Goal: Task Accomplishment & Management: Manage account settings

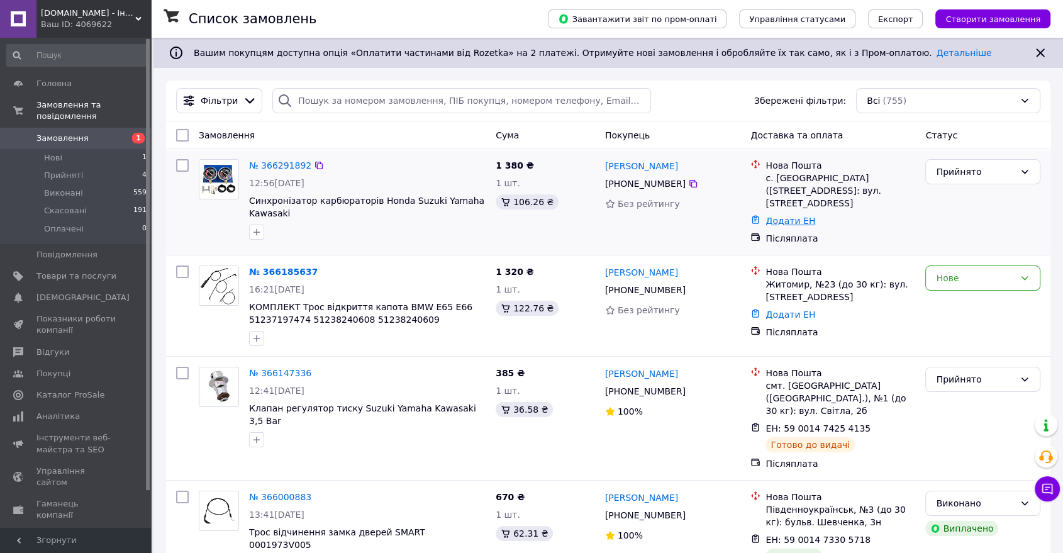
click at [780, 216] on link "Додати ЕН" at bounding box center [791, 221] width 50 height 10
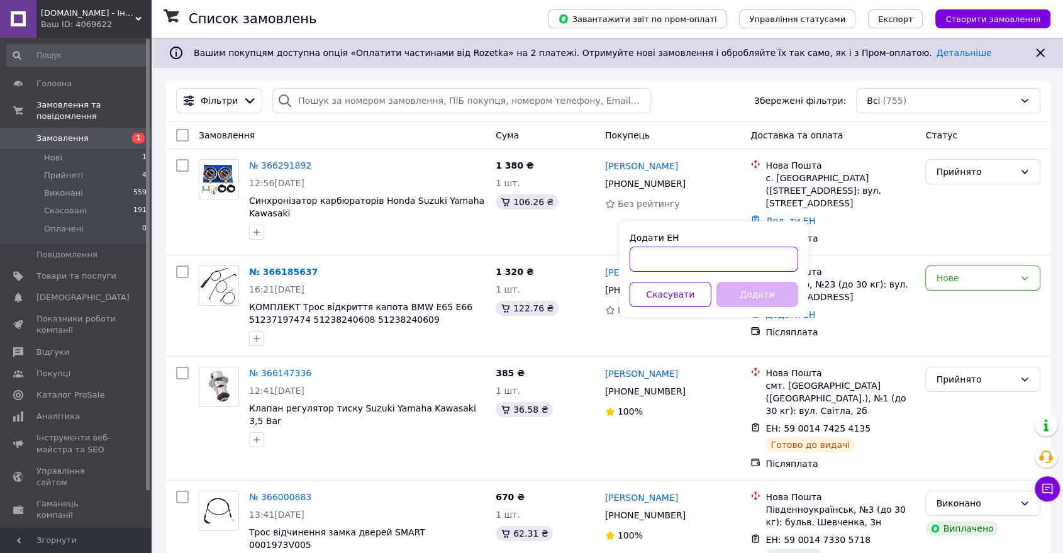
click at [686, 259] on input "Додати ЕН" at bounding box center [714, 259] width 169 height 25
paste input "20451269061535"
type input "20451269061535"
click at [767, 291] on button "Додати" at bounding box center [758, 294] width 82 height 25
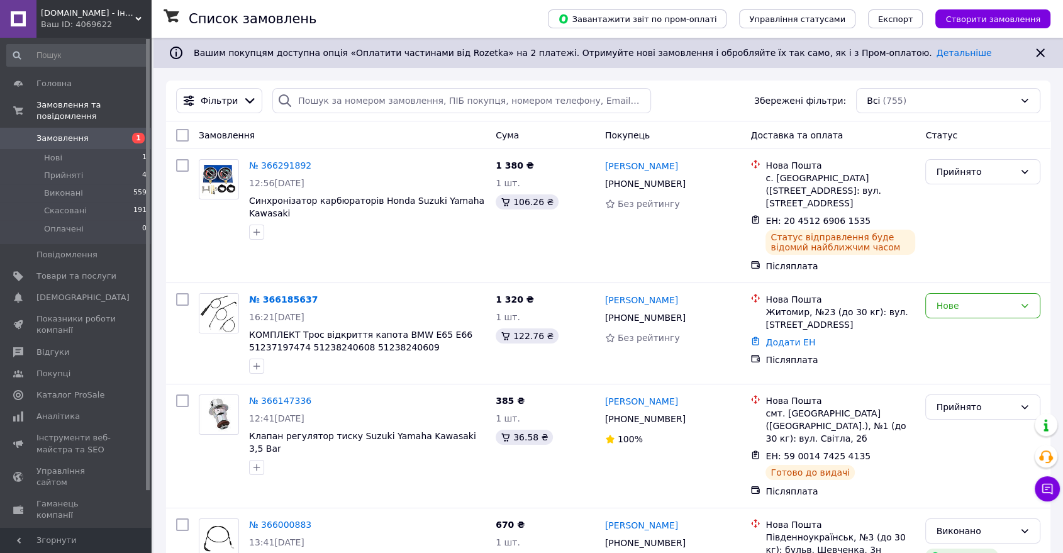
click at [65, 271] on span "Товари та послуги" at bounding box center [76, 276] width 80 height 11
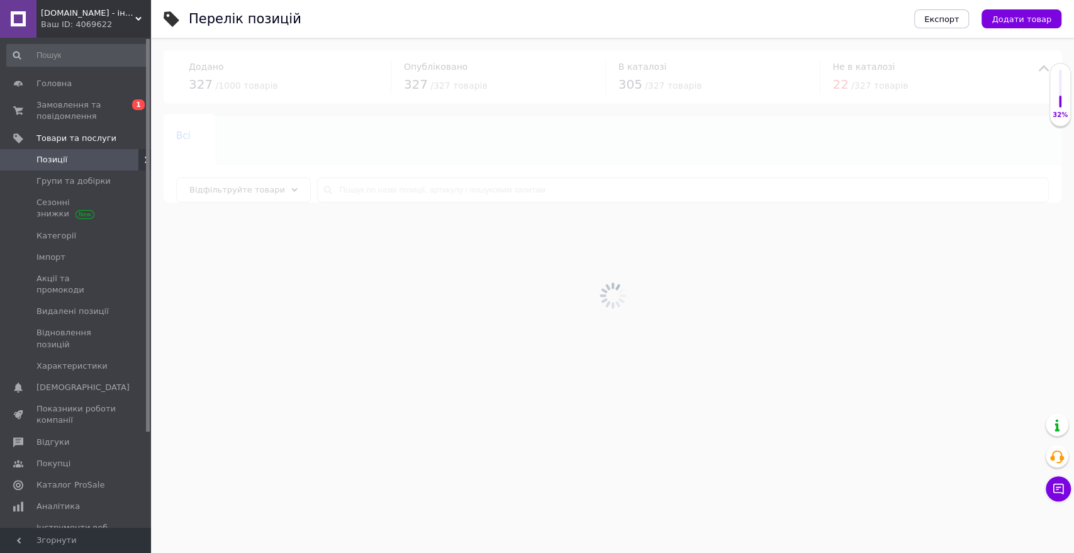
click at [394, 186] on div at bounding box center [612, 295] width 923 height 515
click at [394, 195] on input "text" at bounding box center [683, 189] width 732 height 25
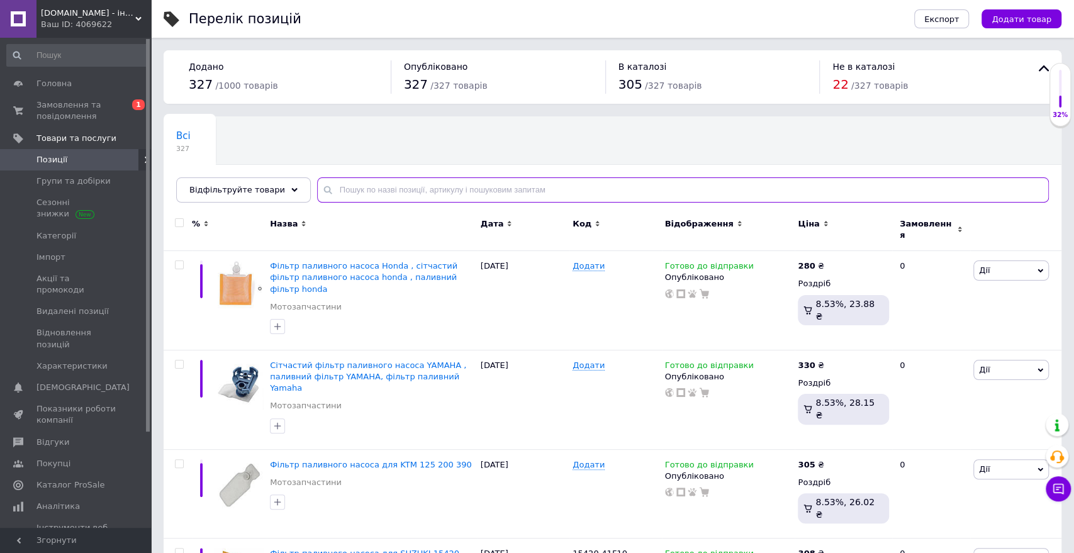
click at [391, 193] on input "text" at bounding box center [683, 189] width 732 height 25
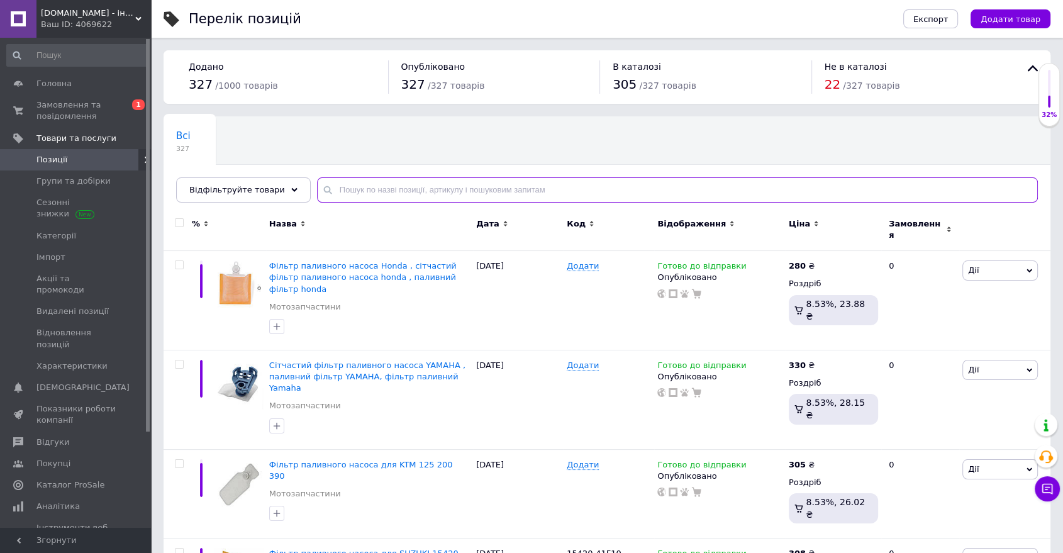
paste input "Volkswagen Audi Skoda 1.8 2.0 TSI вкг клапан вентиляции масл"
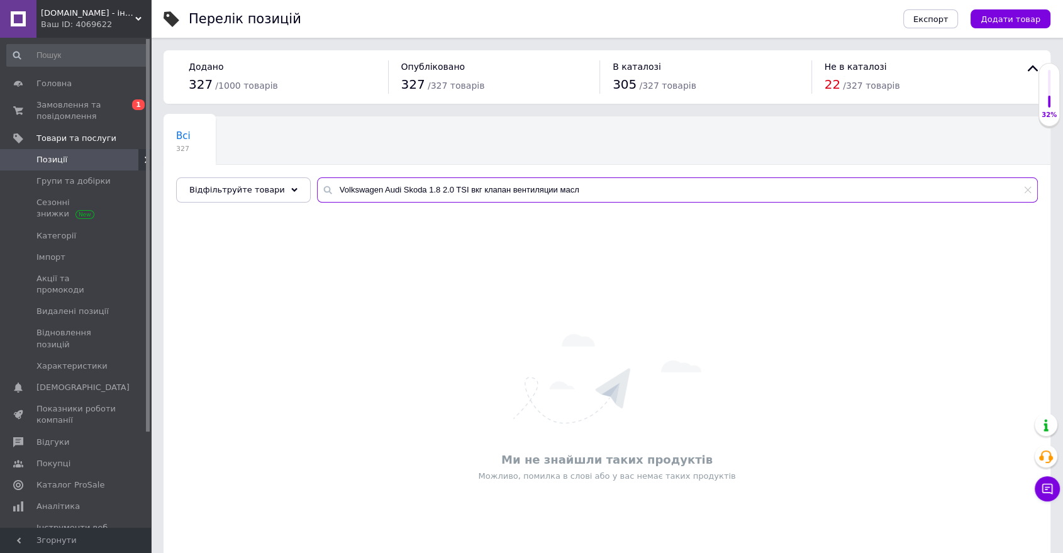
drag, startPoint x: 540, startPoint y: 190, endPoint x: 600, endPoint y: 190, distance: 59.1
click at [600, 190] on input "Volkswagen Audi Skoda 1.8 2.0 TSI вкг клапан вентиляции масл" at bounding box center [677, 189] width 721 height 25
drag, startPoint x: 468, startPoint y: 192, endPoint x: 257, endPoint y: 195, distance: 210.8
click at [257, 195] on div "Відфільтруйте товари Volkswagen Audi Skoda 1.8 2.0 TSI вкг клапан вентиляции" at bounding box center [607, 189] width 862 height 25
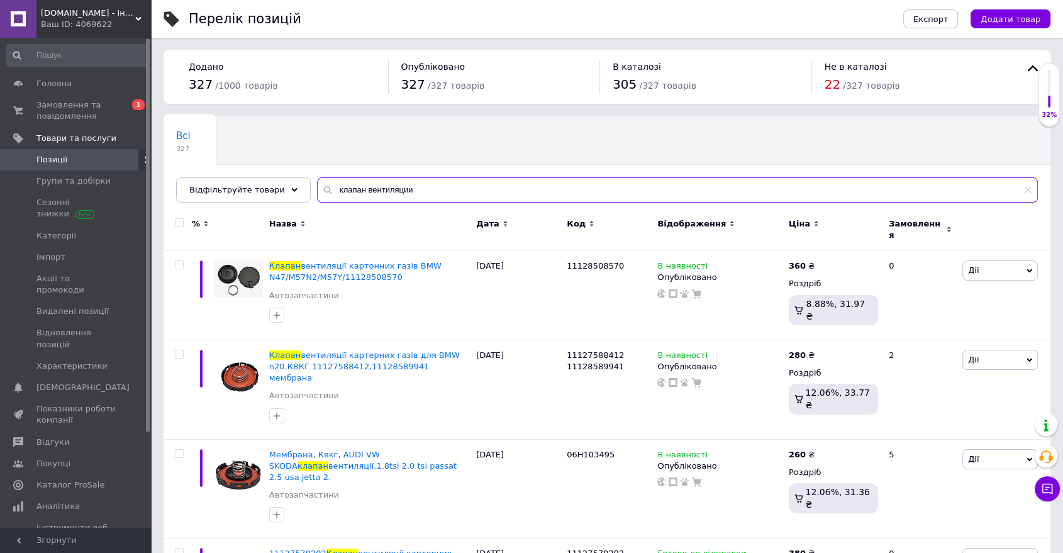
click at [359, 190] on input "клапан вентиляции" at bounding box center [677, 189] width 721 height 25
drag, startPoint x: 352, startPoint y: 190, endPoint x: 445, endPoint y: 193, distance: 92.5
click at [444, 193] on input "клапан вентиляции" at bounding box center [677, 189] width 721 height 25
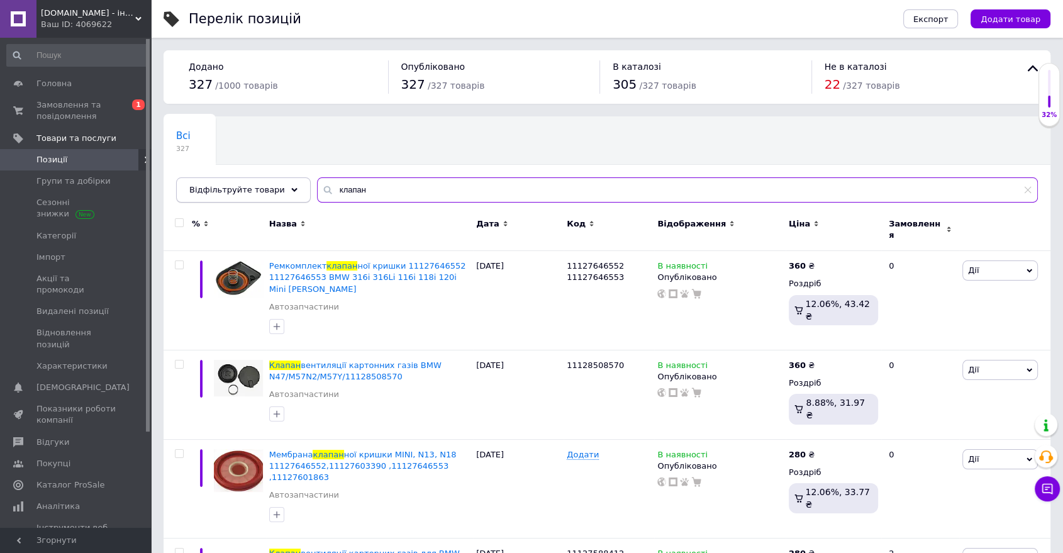
drag, startPoint x: 372, startPoint y: 186, endPoint x: 293, endPoint y: 189, distance: 79.3
click at [293, 189] on div "Відфільтруйте товари клапан" at bounding box center [607, 189] width 862 height 25
type input "vag"
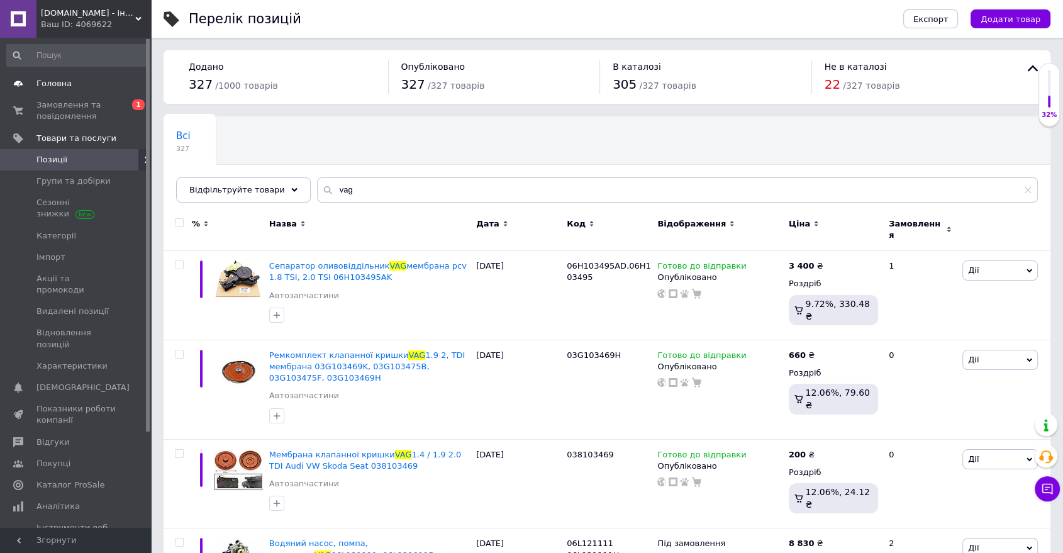
click at [74, 84] on span "Головна" at bounding box center [76, 83] width 80 height 11
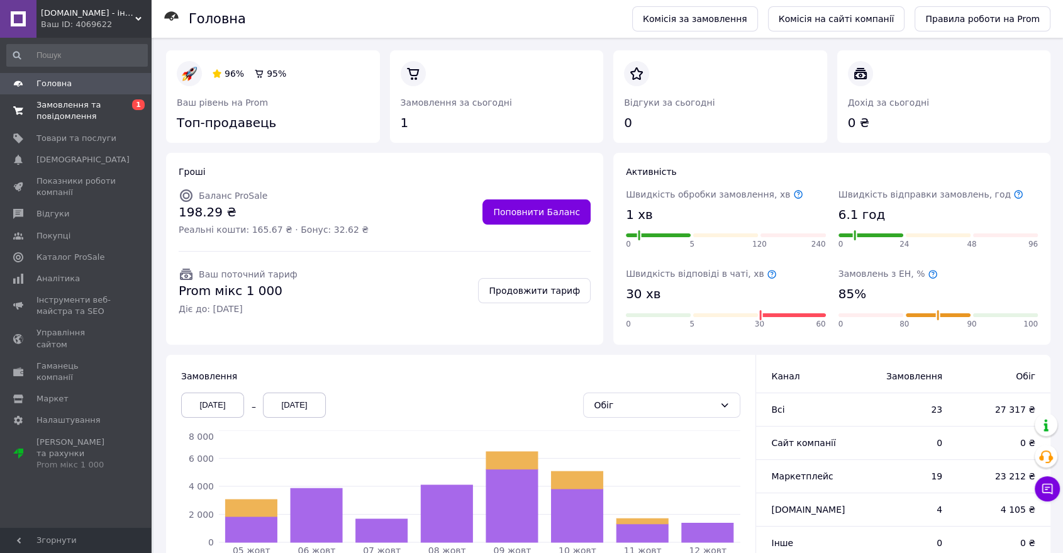
click at [58, 110] on span "Замовлення та повідомлення" at bounding box center [76, 110] width 80 height 23
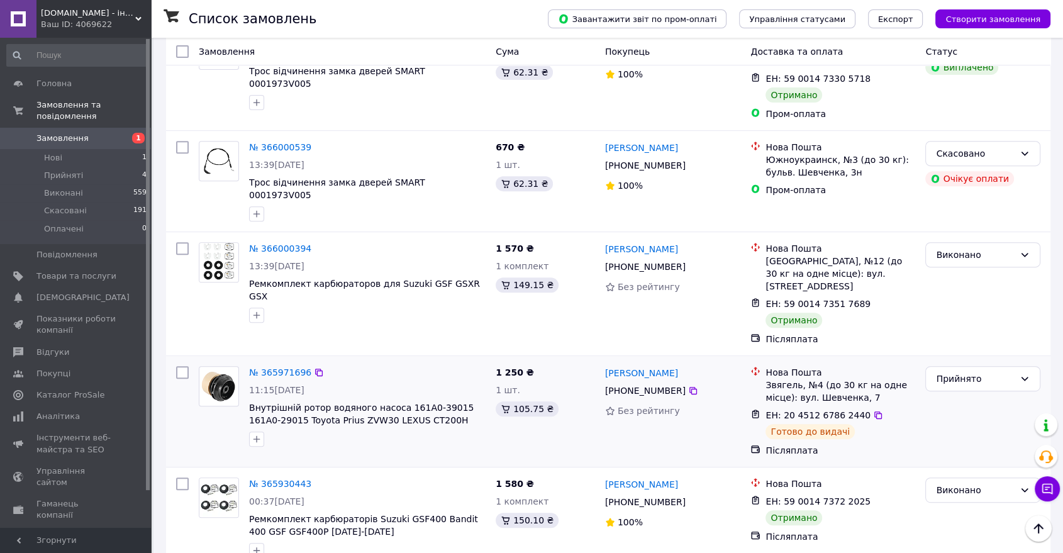
scroll to position [559, 0]
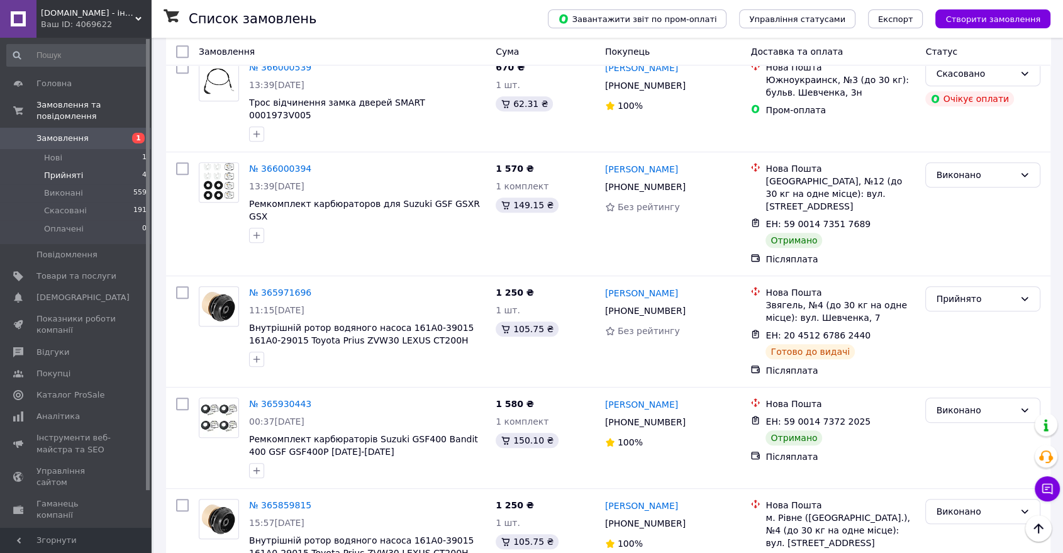
click at [89, 167] on li "Прийняті 4" at bounding box center [77, 176] width 154 height 18
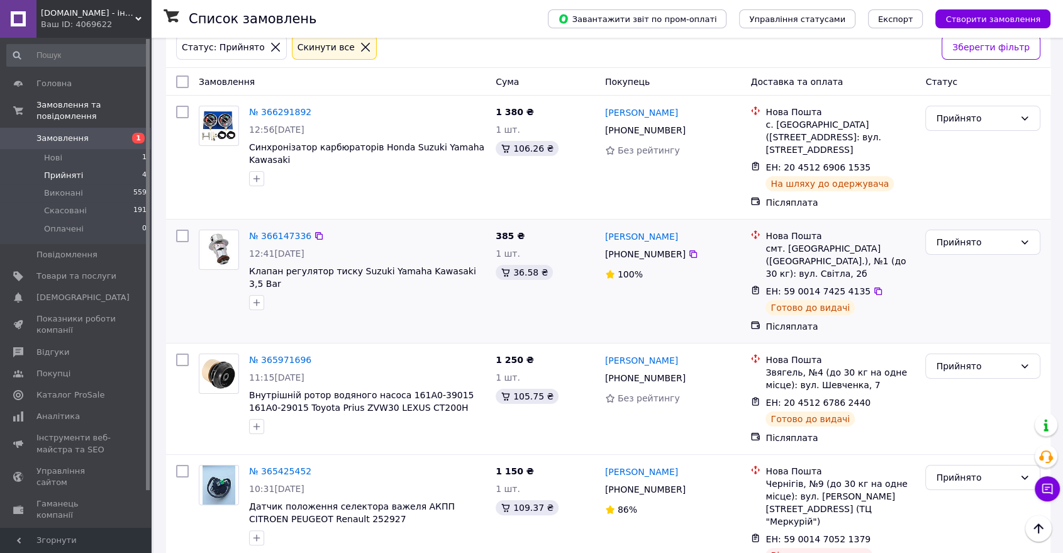
scroll to position [106, 0]
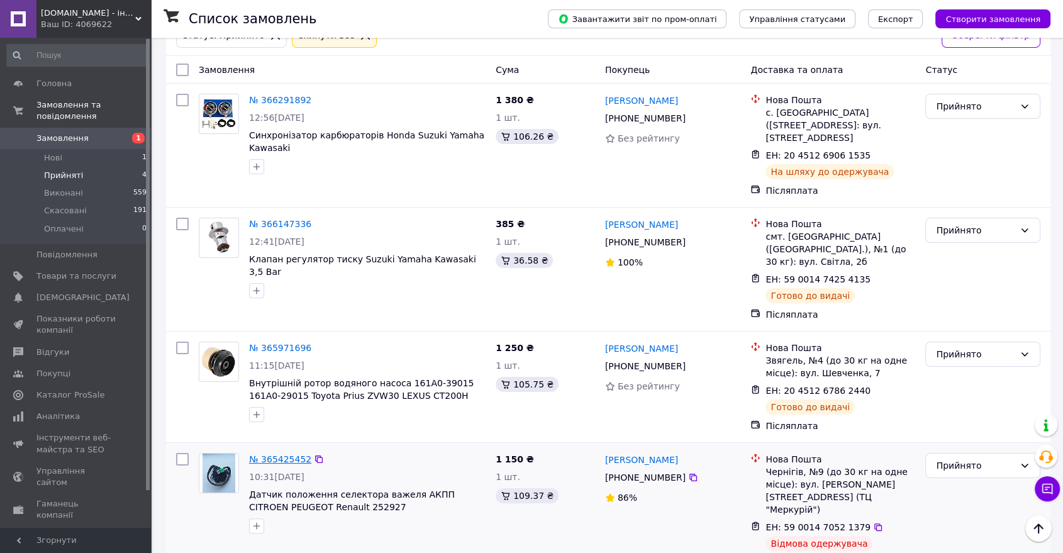
click at [286, 454] on link "№ 365425452" at bounding box center [280, 459] width 62 height 10
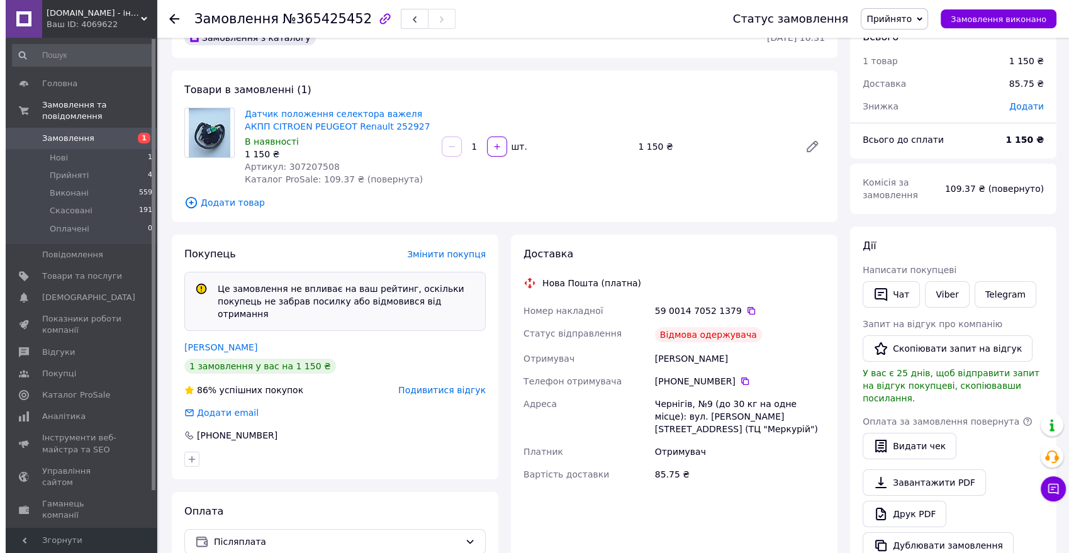
scroll to position [87, 0]
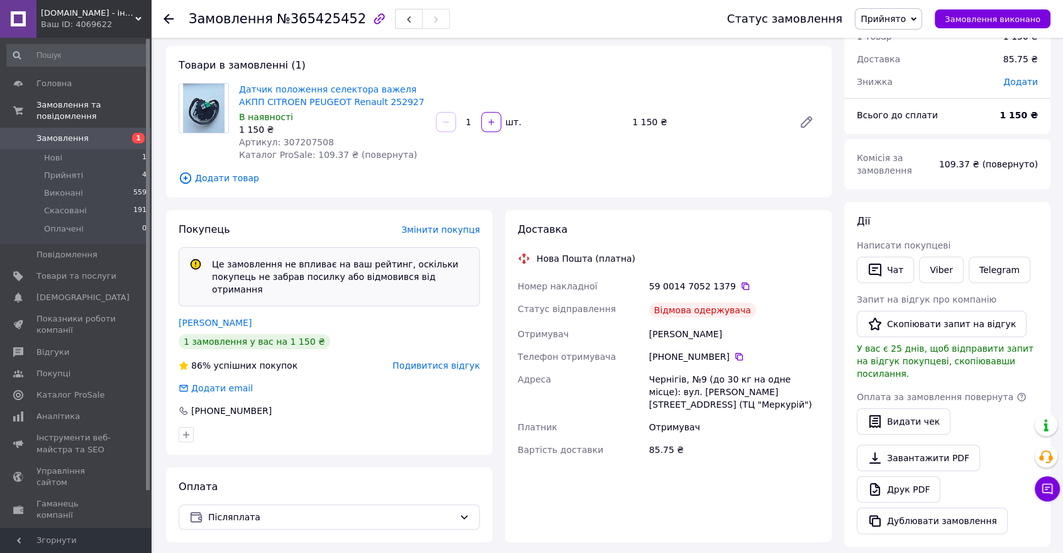
click at [438, 361] on span "Подивитися відгук" at bounding box center [436, 366] width 87 height 10
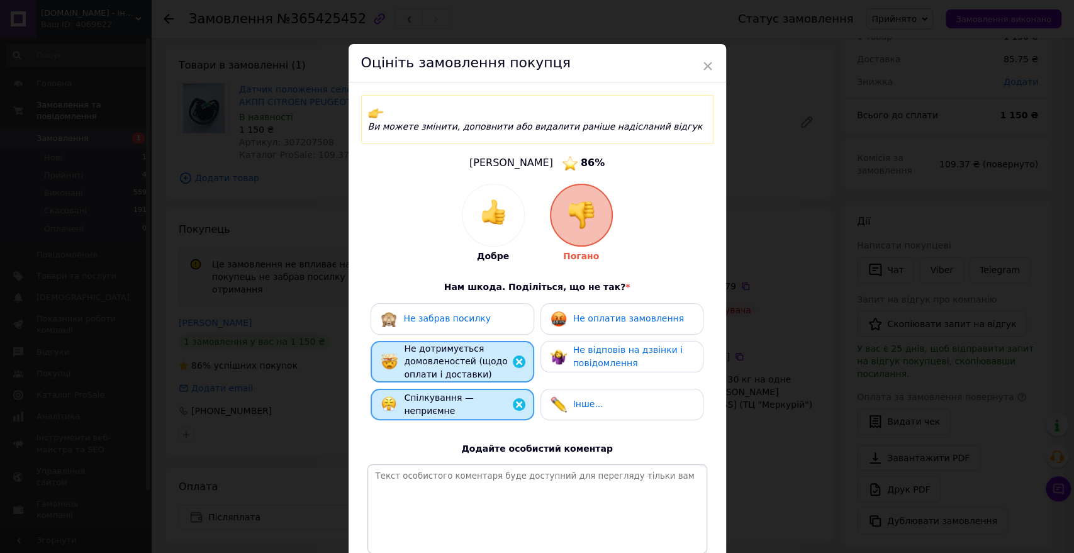
click at [433, 313] on span "Не забрав посилку" at bounding box center [446, 318] width 87 height 10
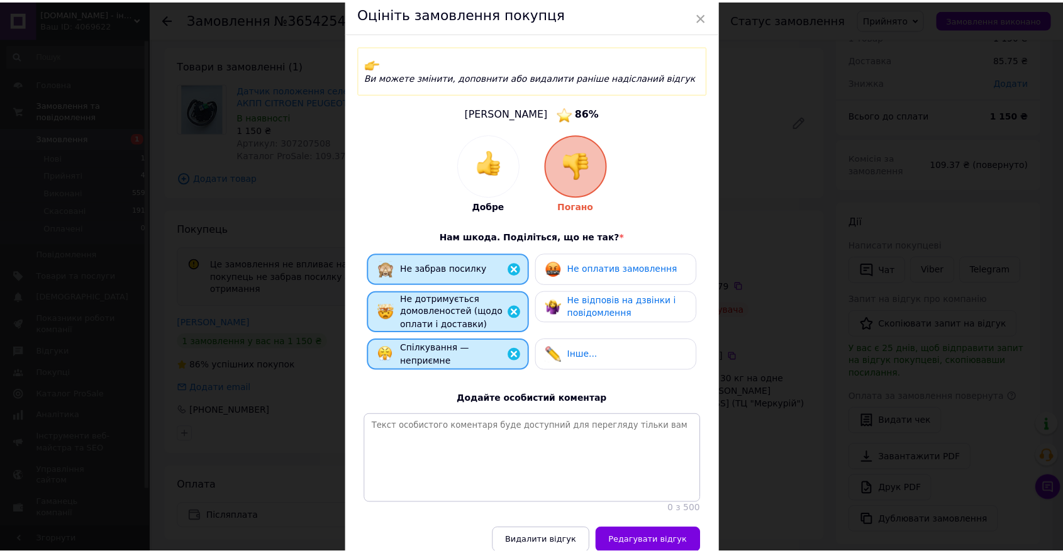
scroll to position [106, 0]
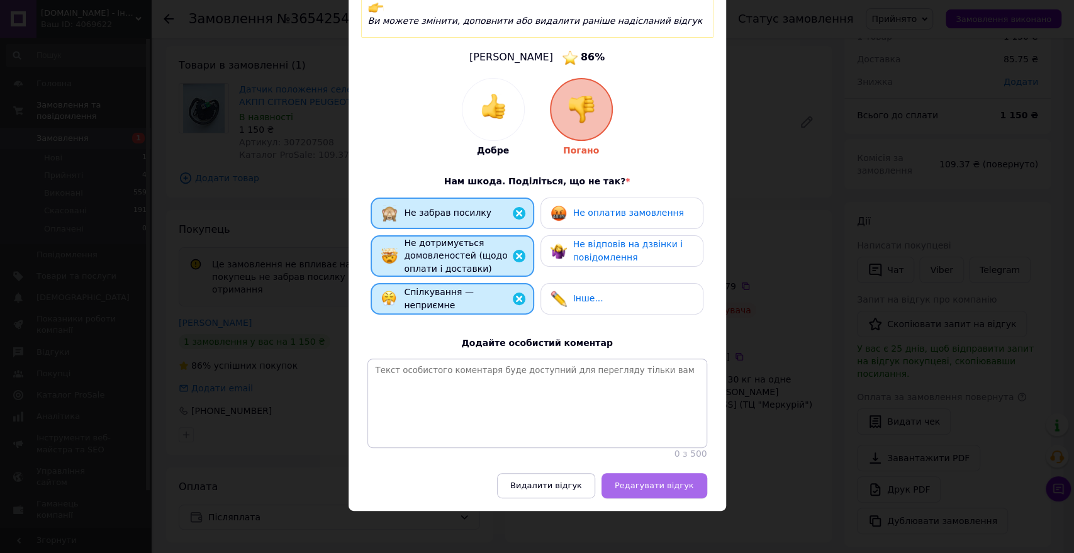
click at [676, 488] on span "Редагувати відгук" at bounding box center [654, 485] width 79 height 9
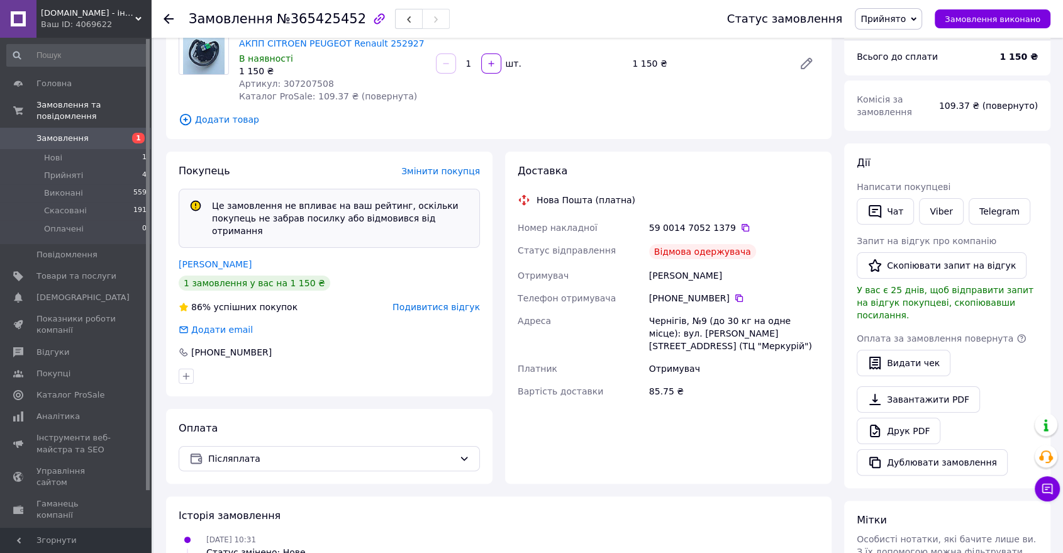
scroll to position [87, 0]
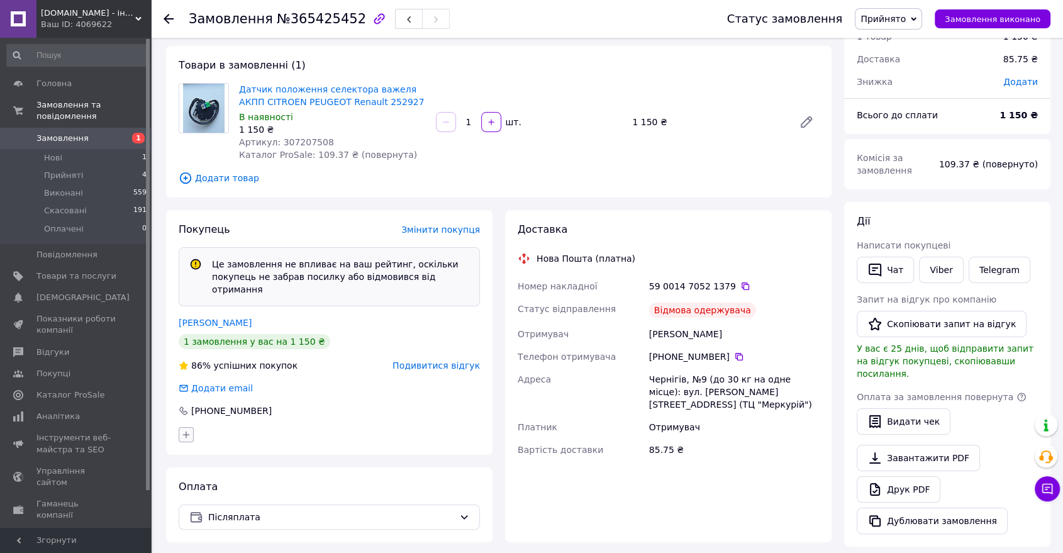
click at [189, 430] on icon "button" at bounding box center [186, 435] width 10 height 10
click at [216, 508] on label "НЕ ЗАБРАВ ТОВАР" at bounding box center [237, 512] width 77 height 9
checkbox input "true"
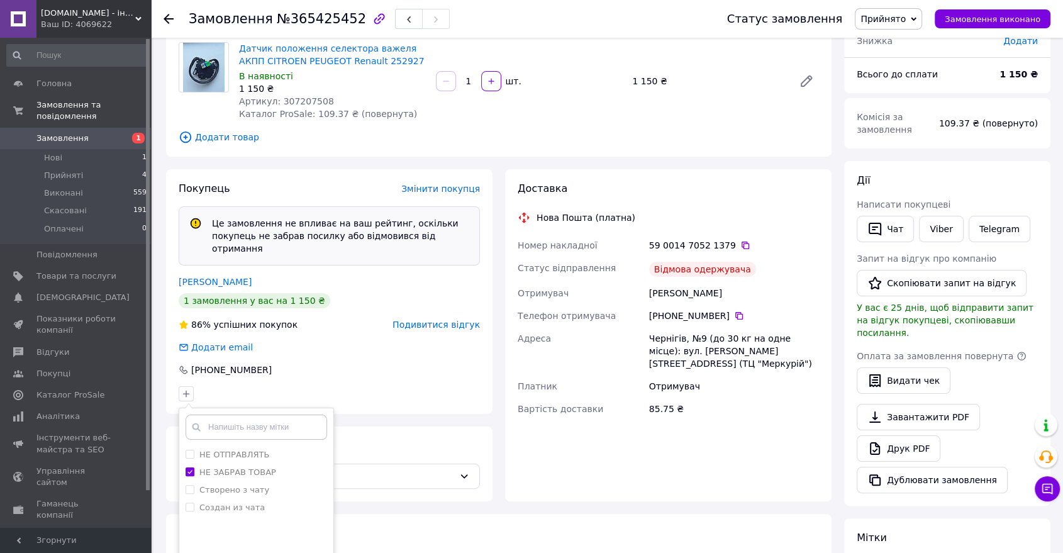
scroll to position [227, 0]
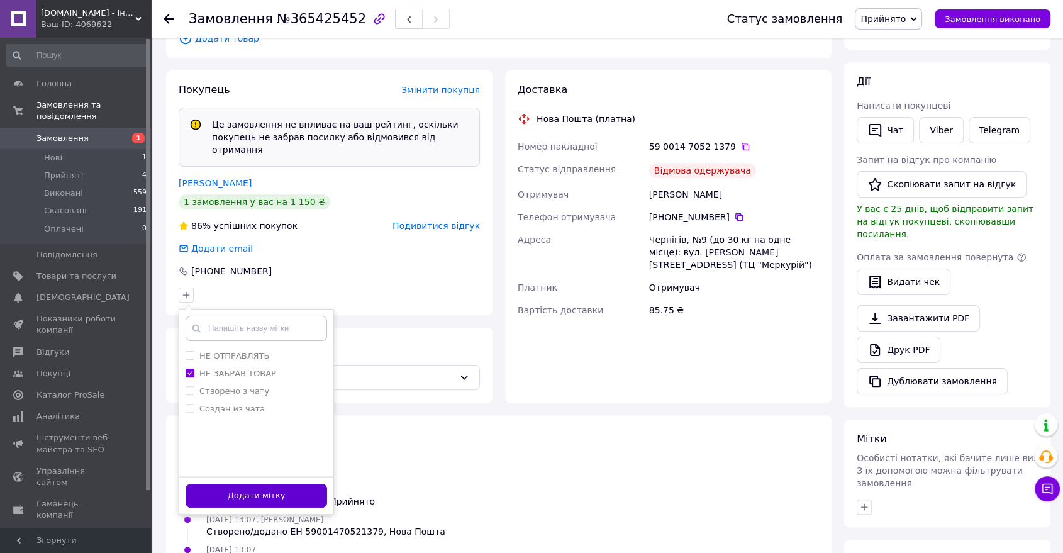
click at [283, 484] on button "Додати мітку" at bounding box center [257, 496] width 142 height 25
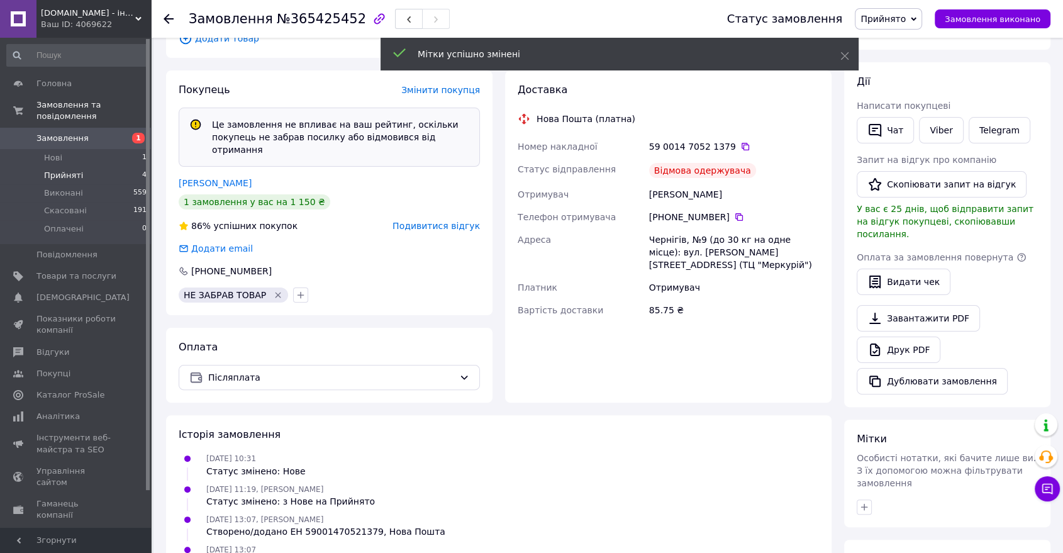
click at [52, 170] on span "Прийняті" at bounding box center [63, 175] width 39 height 11
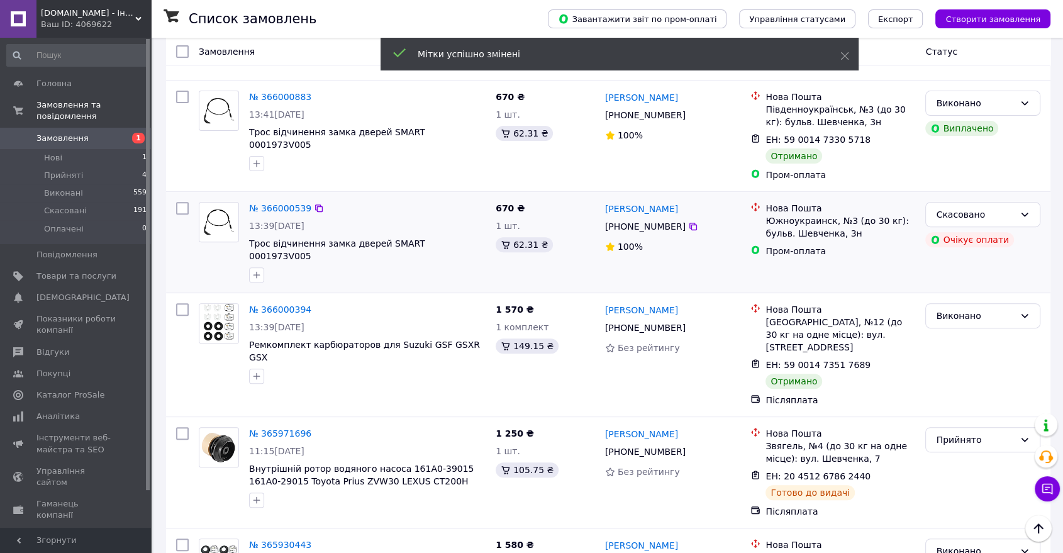
scroll to position [419, 0]
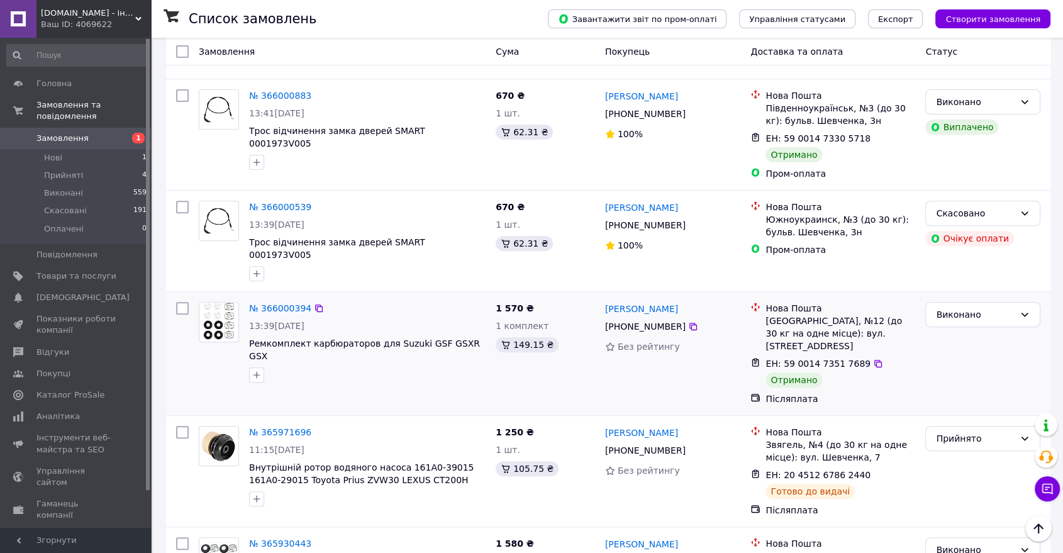
drag, startPoint x: 87, startPoint y: 162, endPoint x: 653, endPoint y: 278, distance: 578.0
click at [86, 167] on li "Прийняті 4" at bounding box center [77, 176] width 154 height 18
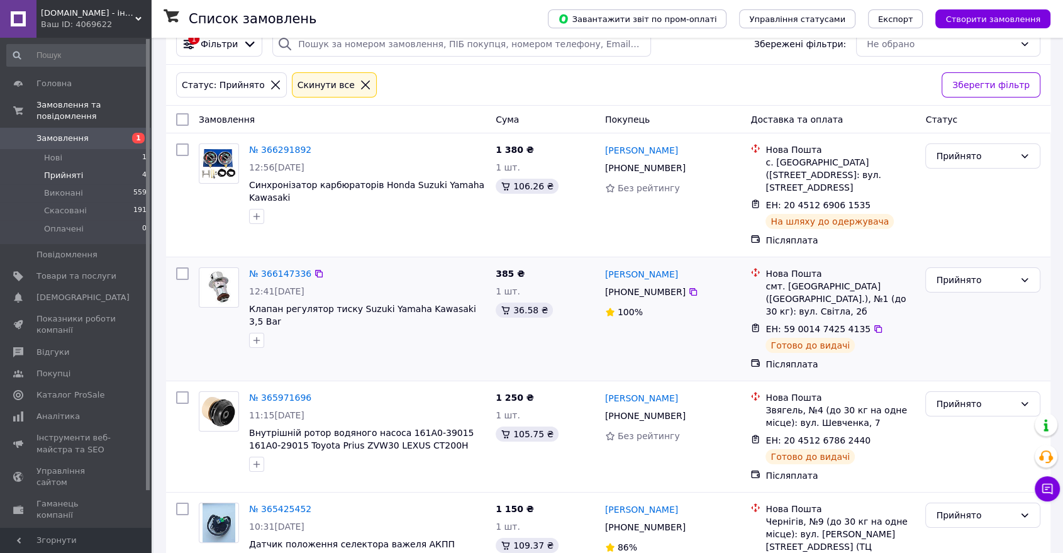
scroll to position [106, 0]
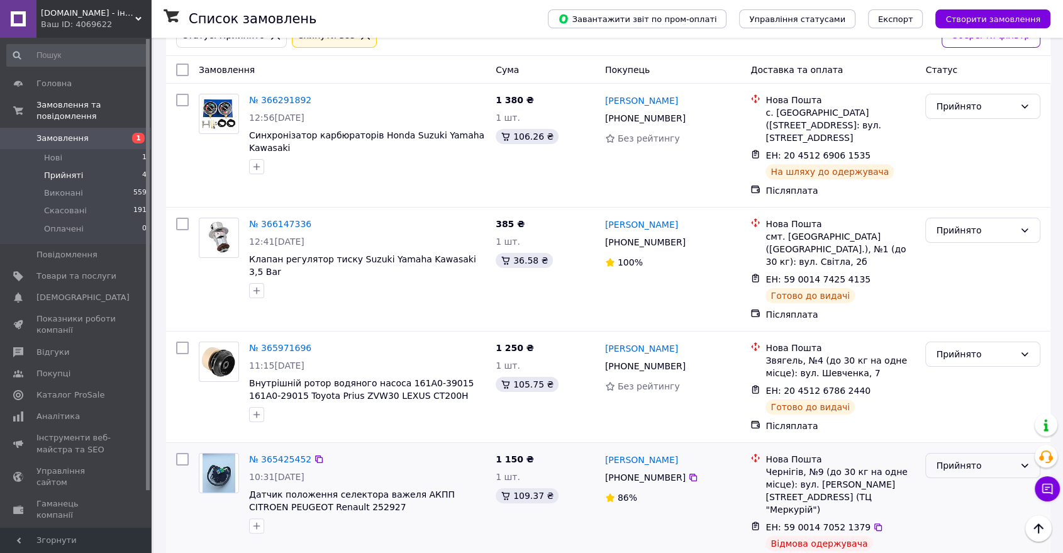
click at [946, 459] on div "Прийнято" at bounding box center [975, 466] width 79 height 14
click at [967, 490] on li "Скасовано" at bounding box center [983, 489] width 114 height 23
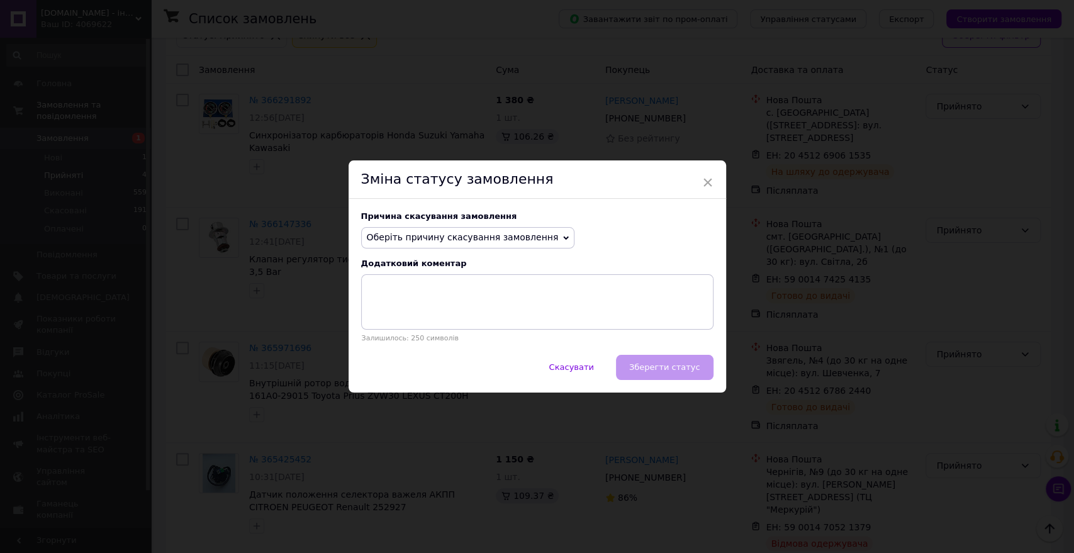
click at [474, 241] on span "Оберіть причину скасування замовлення" at bounding box center [463, 237] width 192 height 10
click at [435, 301] on li "Оплата не надійшла" at bounding box center [468, 298] width 213 height 18
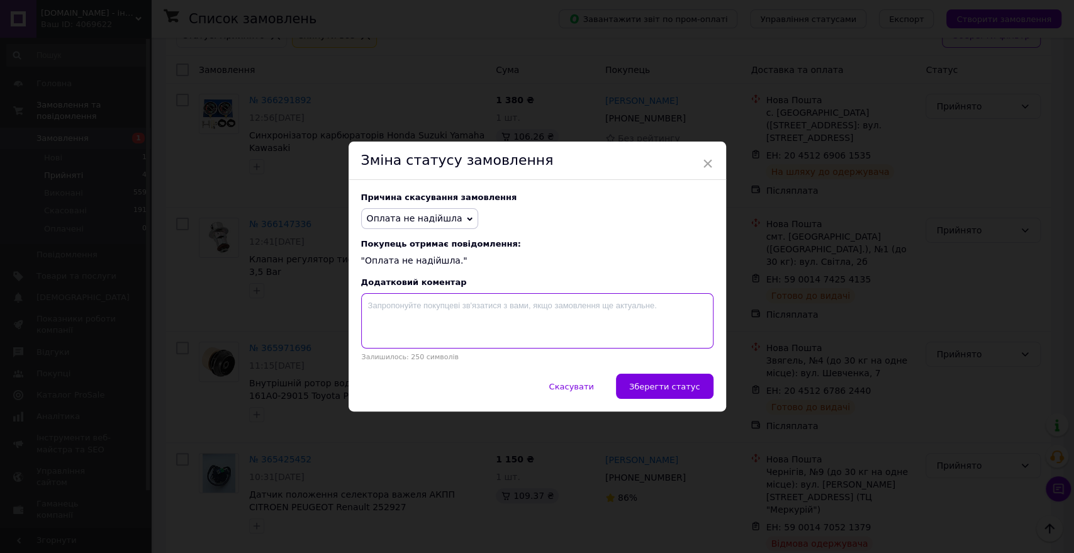
click at [459, 328] on textarea at bounding box center [537, 320] width 352 height 55
click at [649, 388] on span "Зберегти статус" at bounding box center [664, 386] width 71 height 9
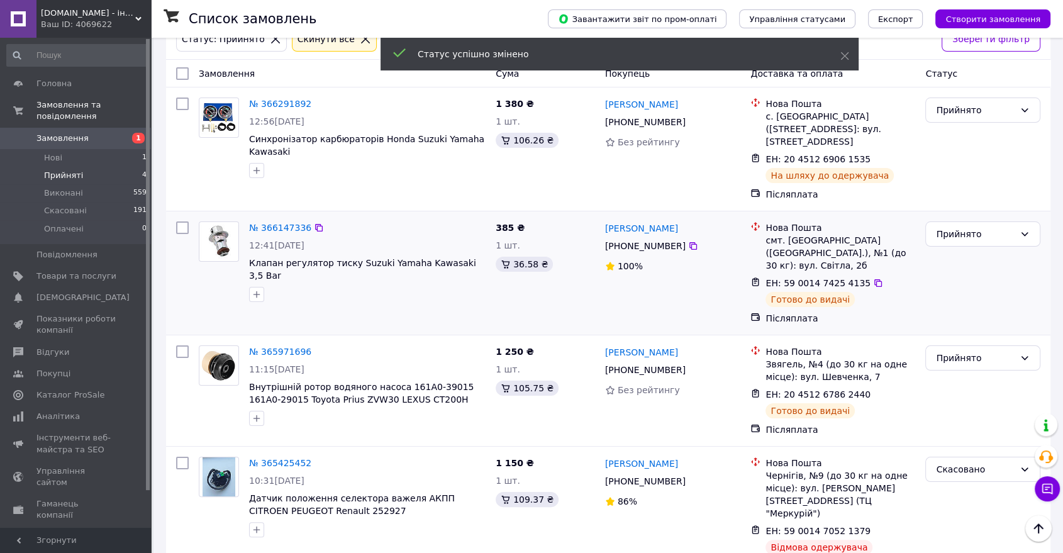
scroll to position [0, 0]
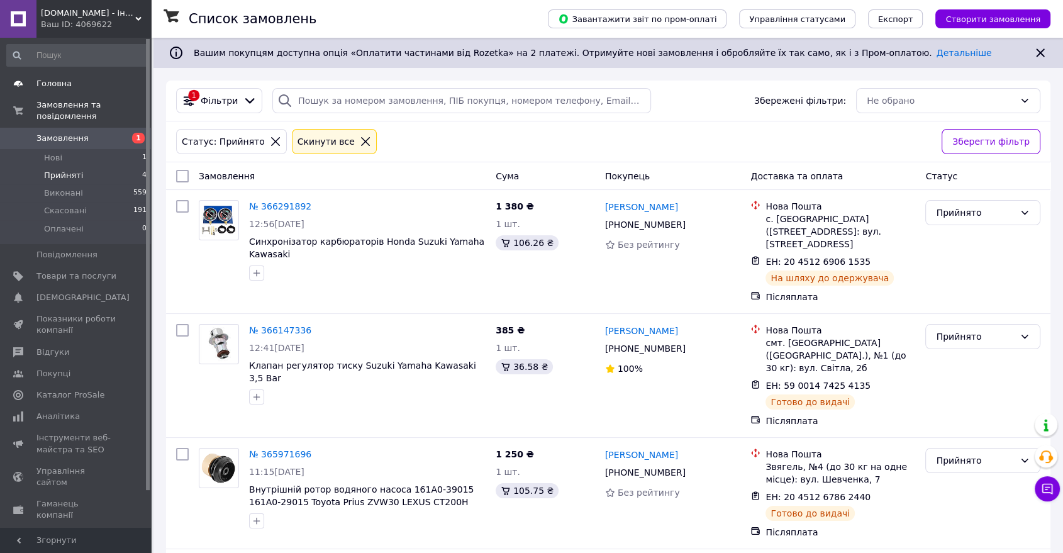
click at [76, 86] on span "Головна" at bounding box center [76, 83] width 80 height 11
